Goal: Information Seeking & Learning: Learn about a topic

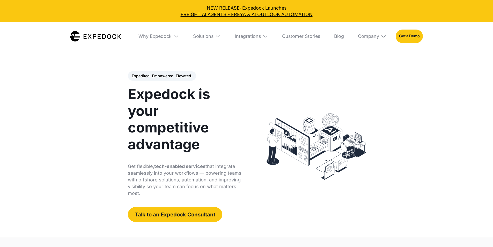
select select
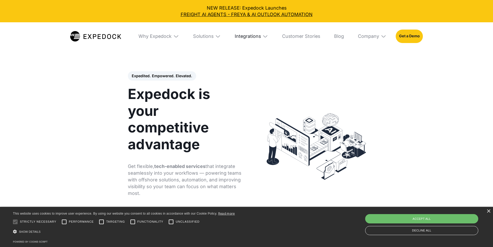
click at [261, 37] on div "Integrations" at bounding box center [248, 36] width 26 height 6
click at [216, 34] on img at bounding box center [213, 36] width 6 height 6
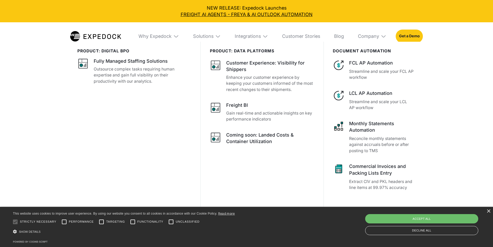
click at [216, 34] on img at bounding box center [218, 36] width 6 height 6
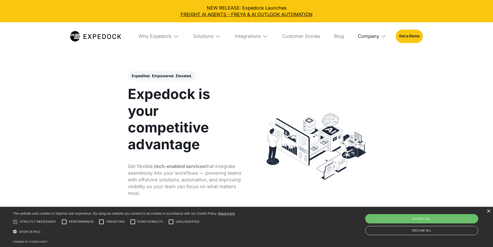
click at [375, 35] on div "Company" at bounding box center [368, 36] width 21 height 6
click at [380, 88] on link "Careers" at bounding box center [373, 87] width 38 height 15
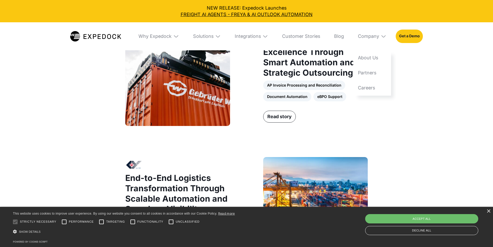
scroll to position [440, 0]
click at [327, 78] on h2 "Global Logistics Excellence Through Smart Automation and Strategic Outsourcing" at bounding box center [315, 56] width 105 height 41
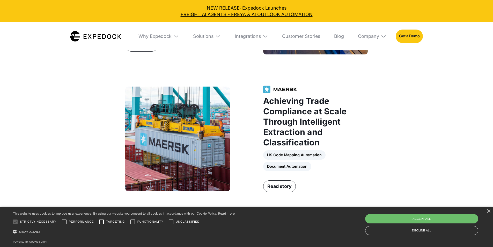
scroll to position [648, 0]
